Goal: Check status: Check status

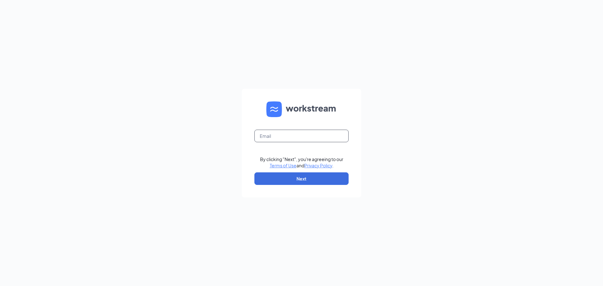
click at [321, 134] on input "text" at bounding box center [302, 136] width 94 height 13
type input "[EMAIL_ADDRESS][PERSON_NAME][DOMAIN_NAME]"
click at [273, 181] on button "Next" at bounding box center [302, 179] width 94 height 13
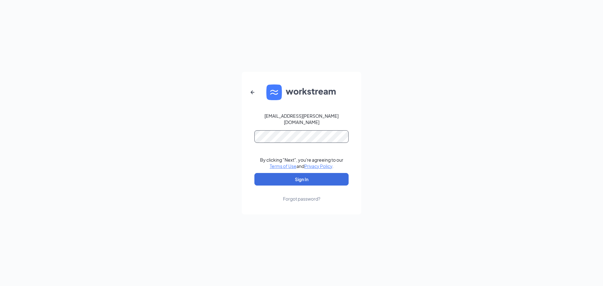
click at [255, 173] on button "Sign In" at bounding box center [302, 179] width 94 height 13
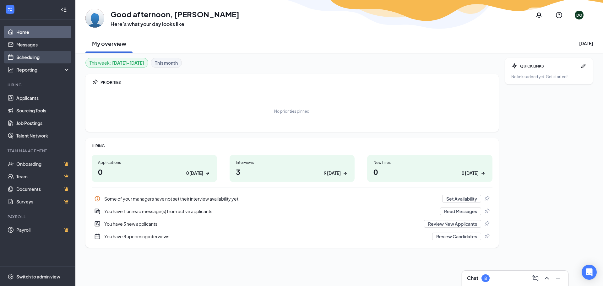
click at [64, 54] on link "Scheduling" at bounding box center [43, 57] width 54 height 13
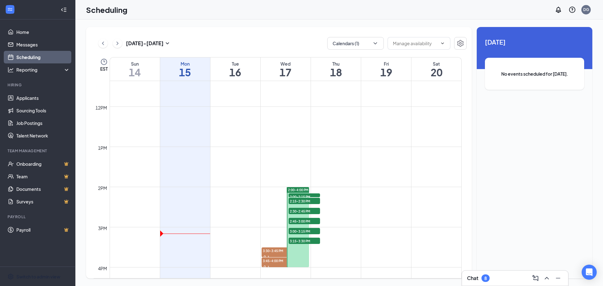
scroll to position [466, 0]
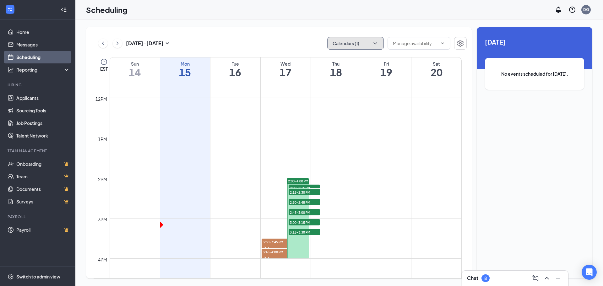
click at [372, 44] on button "Calendars (1)" at bounding box center [355, 43] width 57 height 13
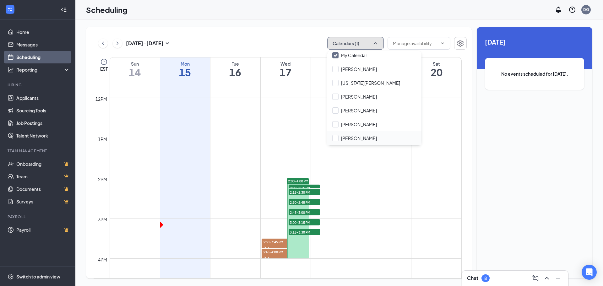
scroll to position [31, 0]
click at [365, 135] on input "Kevin Culbreth" at bounding box center [355, 137] width 45 height 6
checkbox input "true"
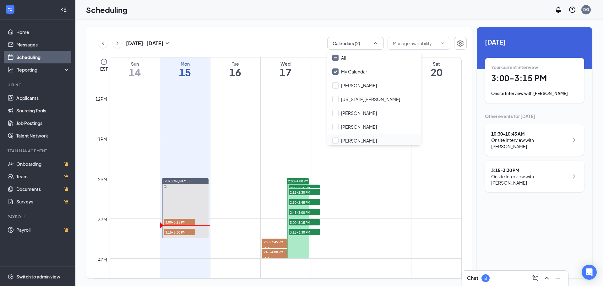
scroll to position [31, 0]
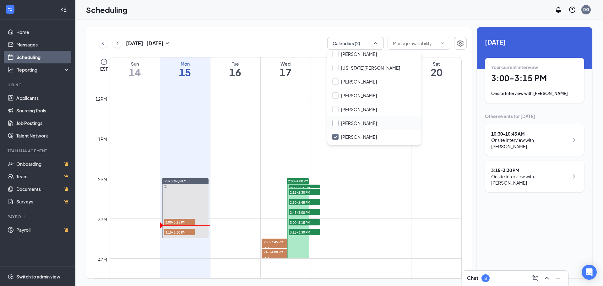
click at [360, 125] on input "Kayla Preston" at bounding box center [355, 123] width 45 height 6
checkbox input "true"
click at [294, 34] on div "Sep 14 - Sep 20 Calendars (3) EST Sun 14 Mon 15 Tue 16 Wed 17 Thu 18 Fri 19 Sat…" at bounding box center [279, 153] width 386 height 252
